Goal: Transaction & Acquisition: Purchase product/service

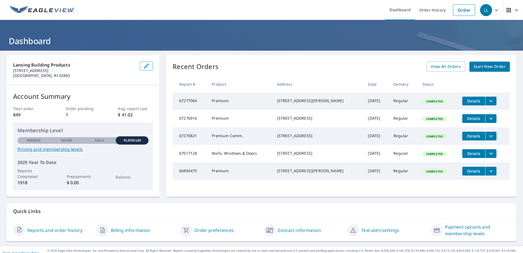
click at [486, 65] on span "Start New Order" at bounding box center [490, 66] width 32 height 7
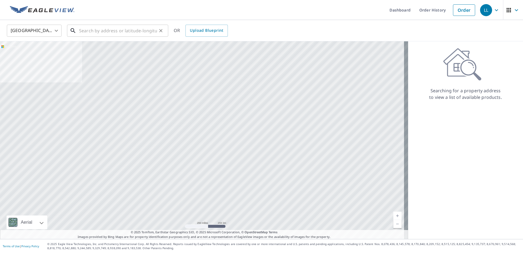
click at [98, 30] on input "text" at bounding box center [118, 30] width 78 height 15
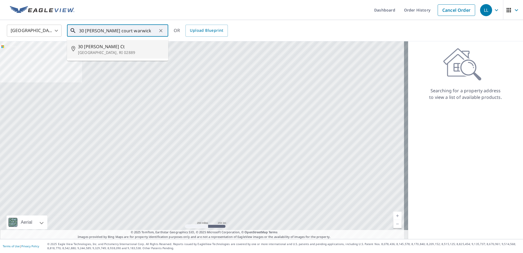
click at [109, 43] on li "[STREET_ADDRESS][PERSON_NAME]" at bounding box center [117, 49] width 101 height 19
type input "[STREET_ADDRESS][PERSON_NAME]"
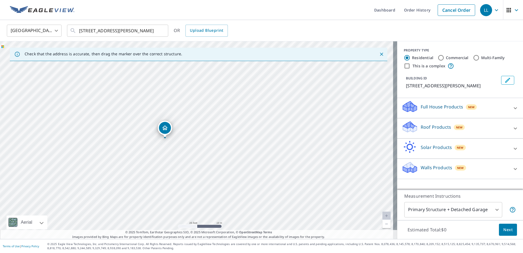
drag, startPoint x: 186, startPoint y: 152, endPoint x: 201, endPoint y: 141, distance: 19.0
click at [201, 141] on div "[STREET_ADDRESS][PERSON_NAME]" at bounding box center [198, 140] width 397 height 198
click at [439, 125] on p "Roof Products" at bounding box center [436, 127] width 30 height 7
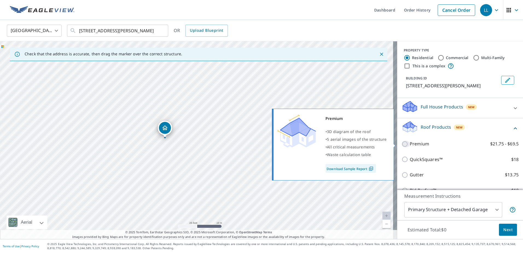
click at [402, 142] on input "Premium $21.75 - $69.5" at bounding box center [406, 144] width 8 height 7
checkbox input "true"
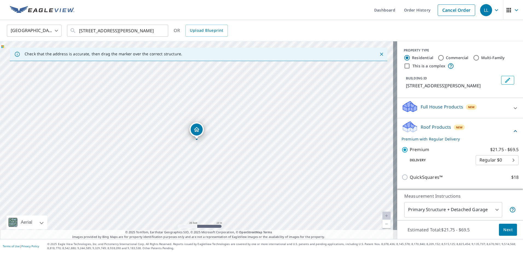
click at [499, 231] on button "Next" at bounding box center [508, 230] width 18 height 12
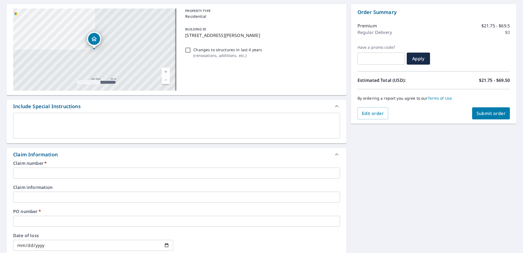
scroll to position [55, 0]
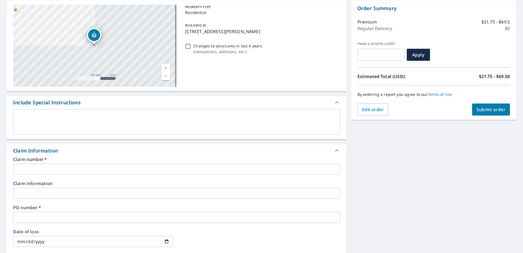
click at [93, 169] on input "text" at bounding box center [176, 169] width 327 height 11
drag, startPoint x: 23, startPoint y: 163, endPoint x: 25, endPoint y: 168, distance: 4.9
click at [25, 168] on div "Claim number   * ​" at bounding box center [176, 166] width 327 height 18
click at [27, 168] on input "text" at bounding box center [176, 169] width 327 height 11
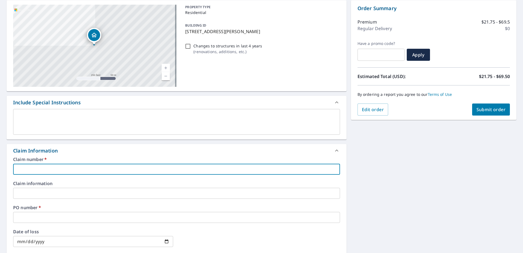
paste input "[PERSON_NAME] Contracting Inc - LNRI - 1047268"
click at [79, 169] on input "[PERSON_NAME] Contracting Inc - LNRI - 1047268" at bounding box center [176, 169] width 327 height 11
drag, startPoint x: 65, startPoint y: 168, endPoint x: -1, endPoint y: 164, distance: 66.3
click at [0, 164] on html "LL LL Dashboard Order History Cancel Order LL Dashboard / Finalize Order Finali…" at bounding box center [261, 126] width 523 height 253
click at [53, 169] on input "1047268" at bounding box center [176, 169] width 327 height 11
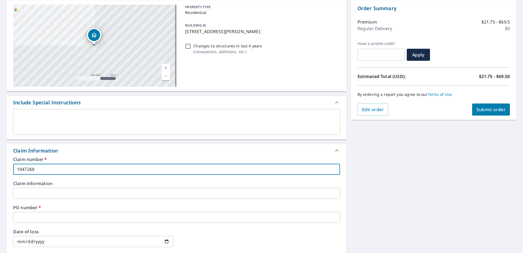
paste input "[PERSON_NAME] Contracting Inc"
type input "1047268 [PERSON_NAME] Contracting Inc"
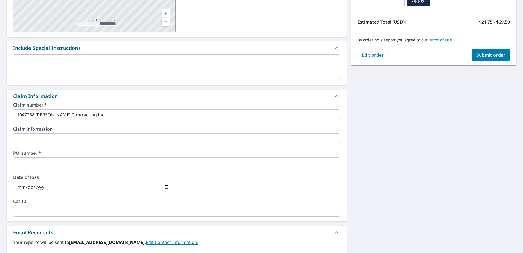
scroll to position [109, 0]
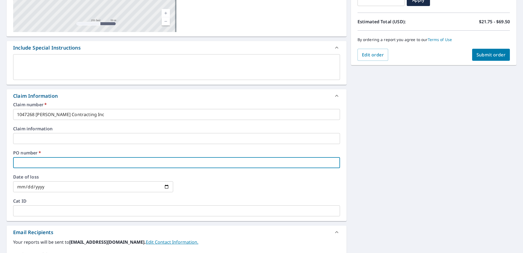
click at [52, 163] on input "text" at bounding box center [176, 162] width 327 height 11
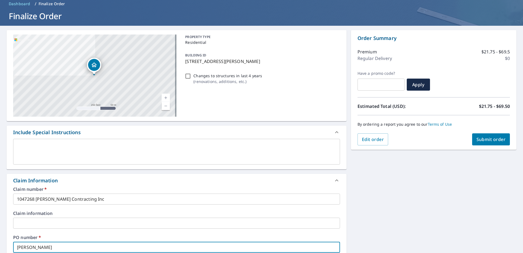
scroll to position [22, 0]
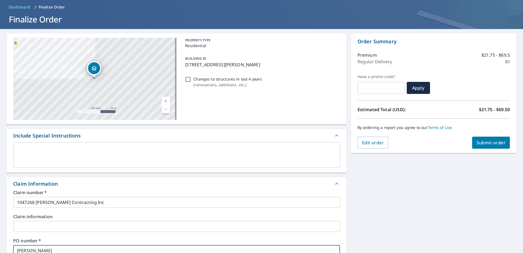
type input "[PERSON_NAME]"
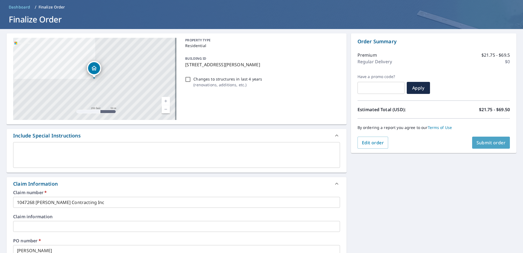
click at [495, 142] on span "Submit order" at bounding box center [491, 143] width 29 height 6
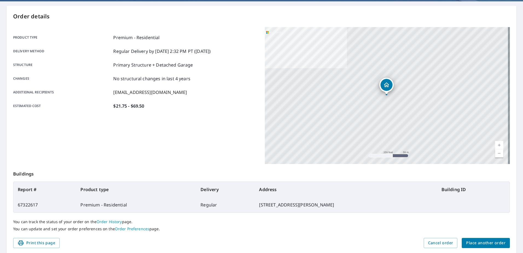
scroll to position [69, 0]
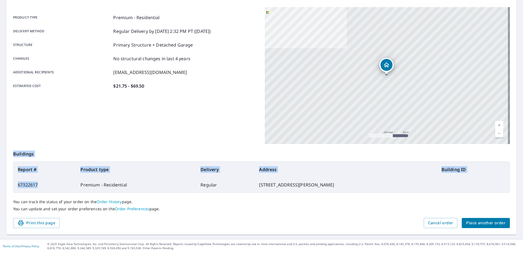
drag, startPoint x: 40, startPoint y: 185, endPoint x: 0, endPoint y: 186, distance: 40.0
click at [0, 186] on html "LL LL Dashboard Order History Order LL Order Submitted Order details Product ty…" at bounding box center [261, 126] width 523 height 253
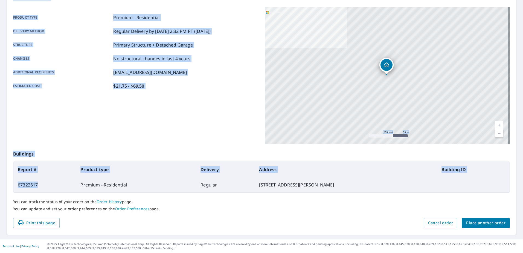
drag, startPoint x: 0, startPoint y: 186, endPoint x: 40, endPoint y: 183, distance: 40.1
click at [34, 183] on td "67322617" at bounding box center [44, 184] width 63 height 15
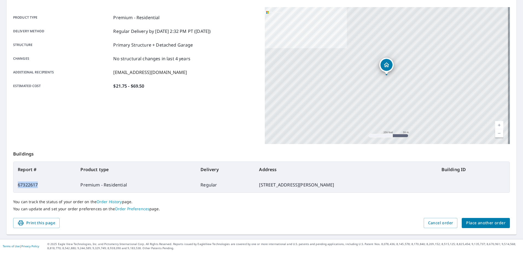
drag, startPoint x: 47, startPoint y: 184, endPoint x: 15, endPoint y: 189, distance: 31.8
click at [15, 189] on td "67322617" at bounding box center [44, 184] width 63 height 15
drag, startPoint x: 15, startPoint y: 189, endPoint x: 31, endPoint y: 186, distance: 16.4
copy td "67322617"
click at [33, 220] on span "Print this page" at bounding box center [37, 223] width 38 height 7
